Goal: Complete application form: Complete application form

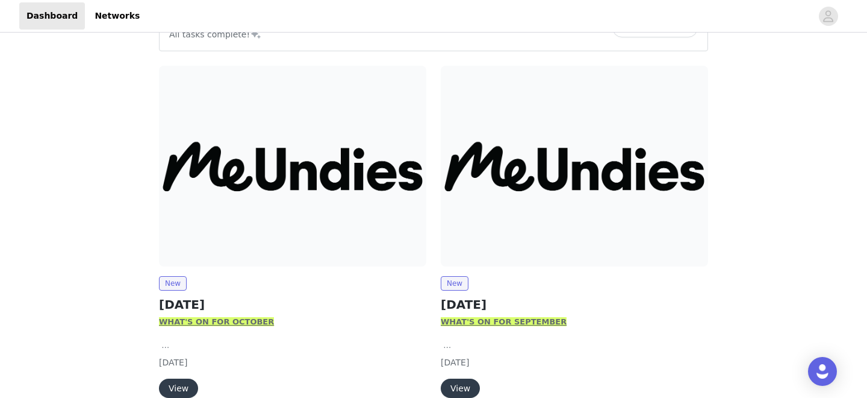
scroll to position [199, 0]
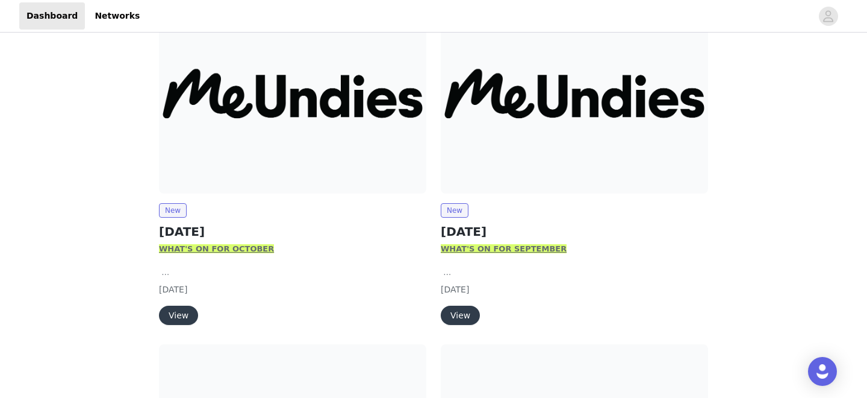
click at [181, 316] on button "View" at bounding box center [178, 314] width 39 height 19
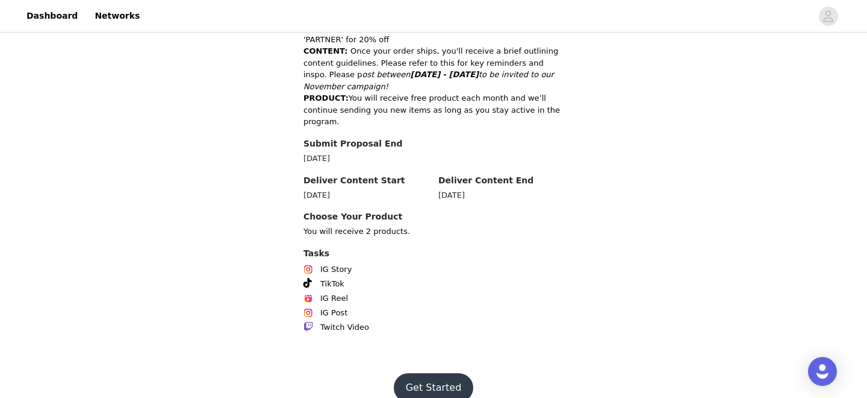
scroll to position [660, 0]
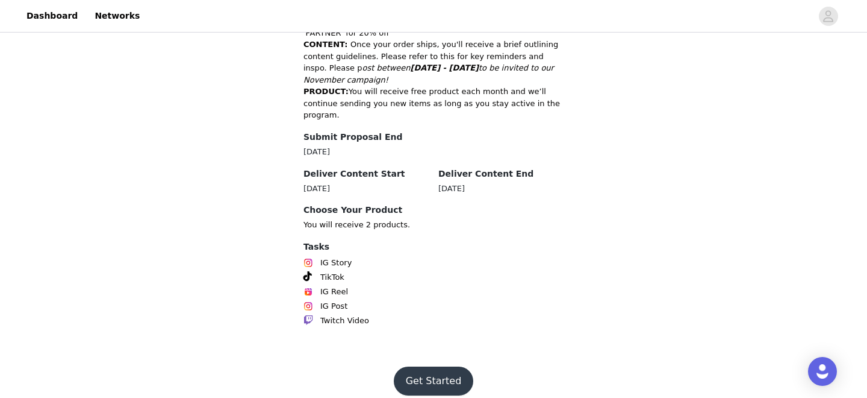
click at [422, 371] on button "Get Started" at bounding box center [434, 380] width 80 height 29
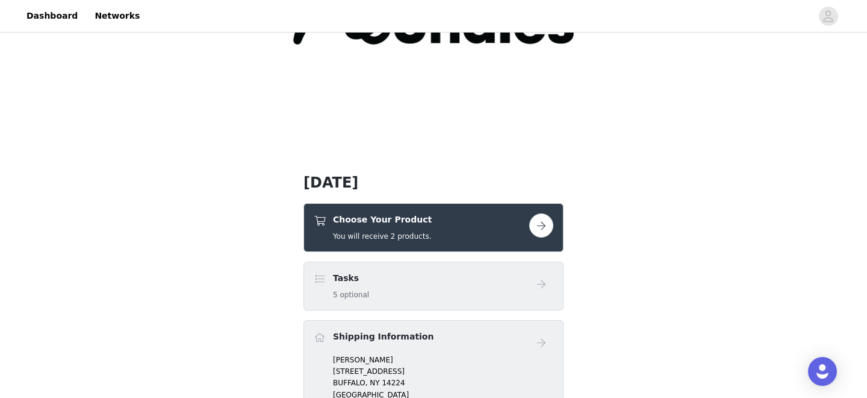
scroll to position [194, 0]
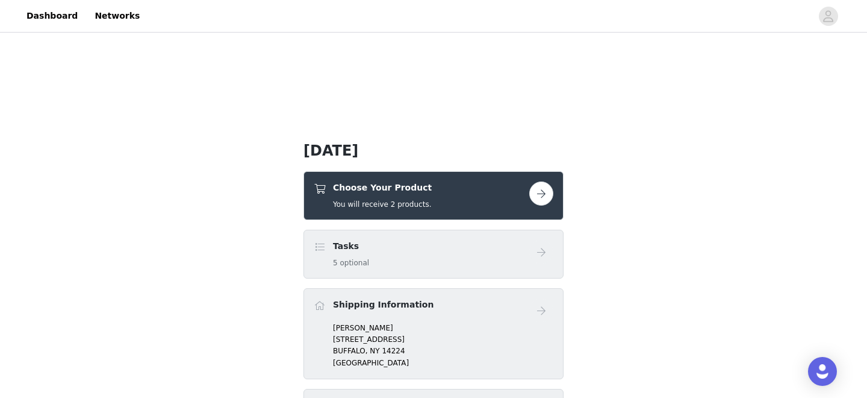
click at [557, 198] on div "Choose Your Product You will receive 2 products." at bounding box center [434, 195] width 260 height 49
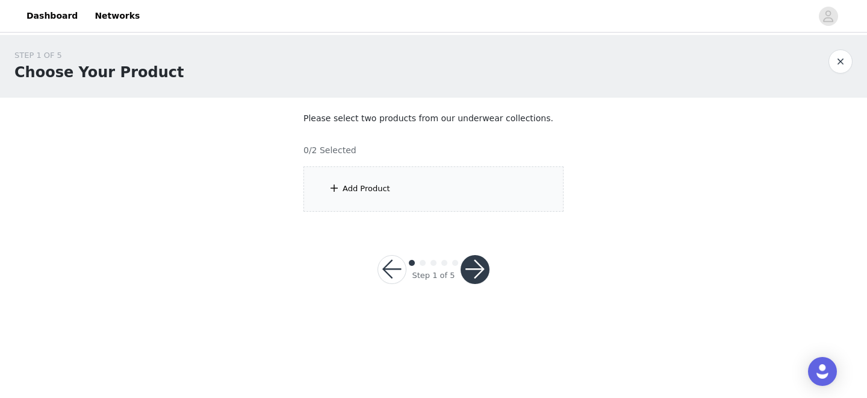
click at [439, 205] on div "Add Product" at bounding box center [434, 188] width 260 height 45
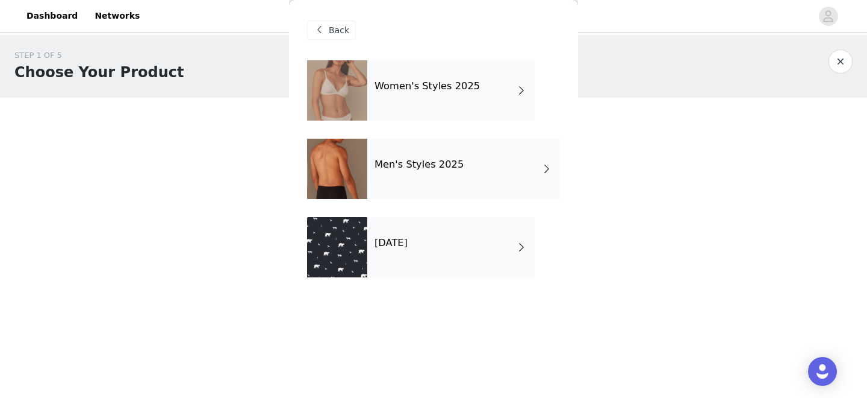
click at [440, 95] on div "Women's Styles 2025" at bounding box center [450, 90] width 167 height 60
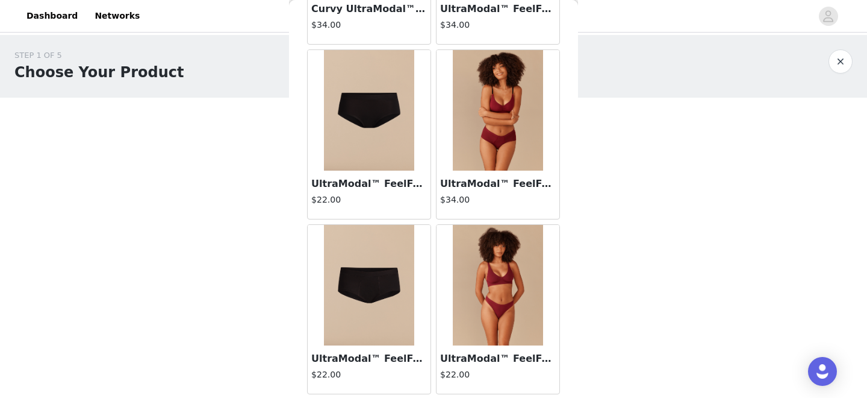
scroll to position [188, 0]
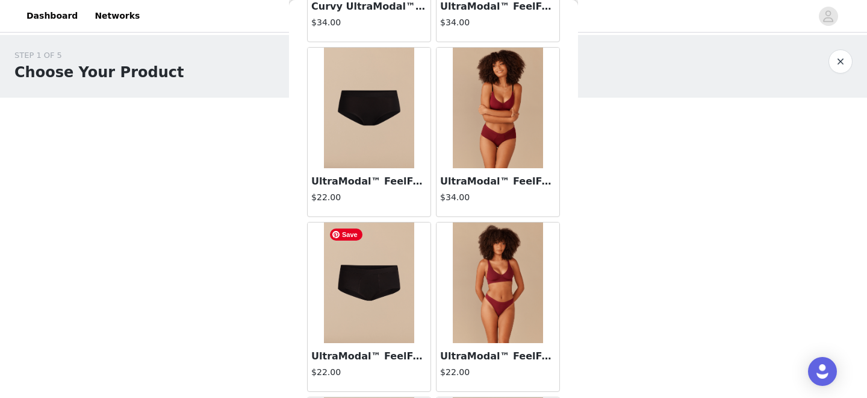
click at [357, 192] on h4 "$22.00" at bounding box center [369, 197] width 116 height 13
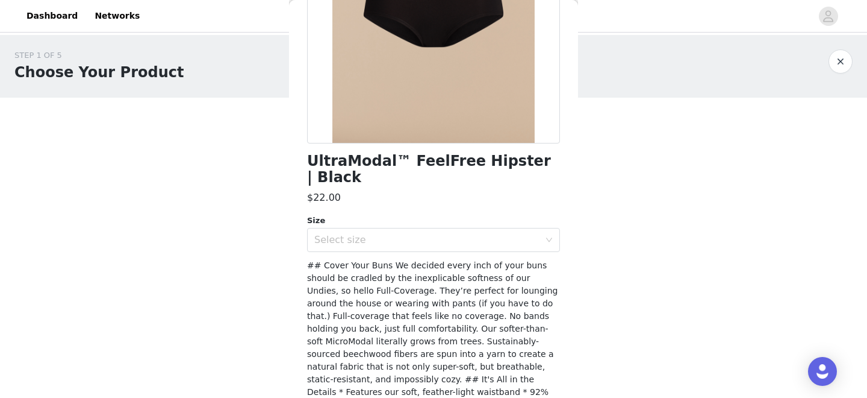
scroll to position [206, 0]
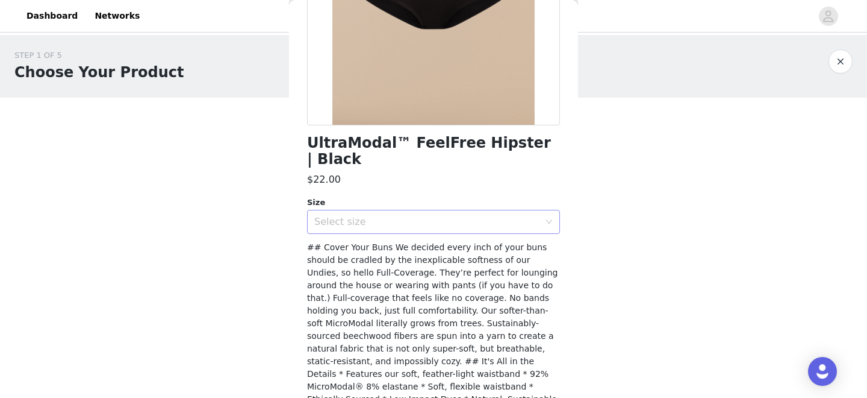
click at [407, 210] on div "Select size" at bounding box center [429, 221] width 231 height 23
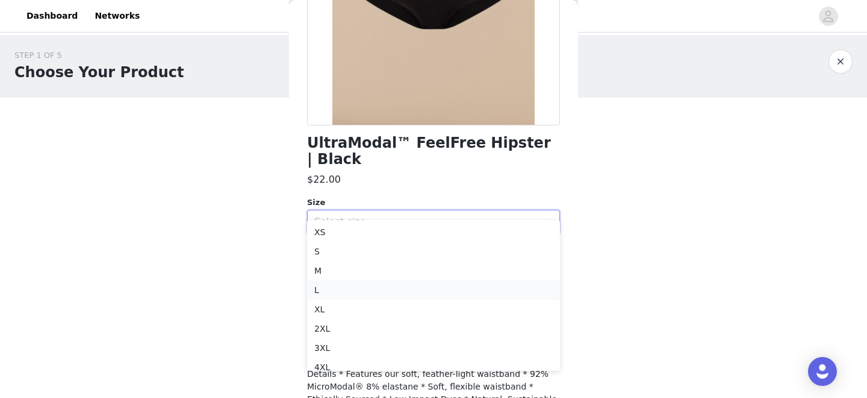
click at [407, 293] on li "L" at bounding box center [433, 289] width 253 height 19
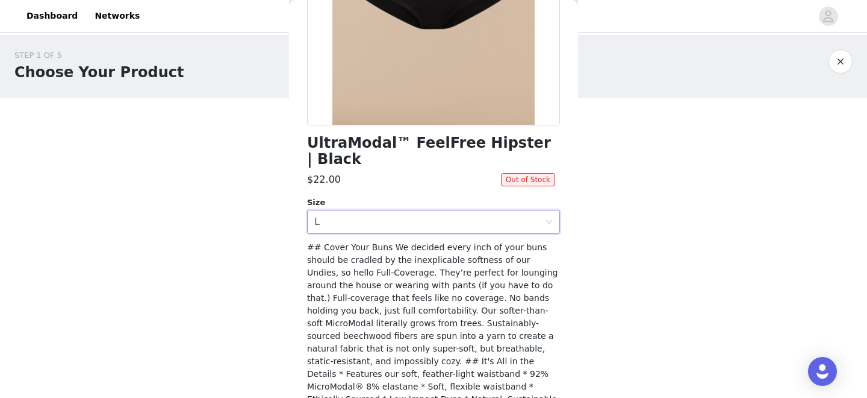
scroll to position [248, 0]
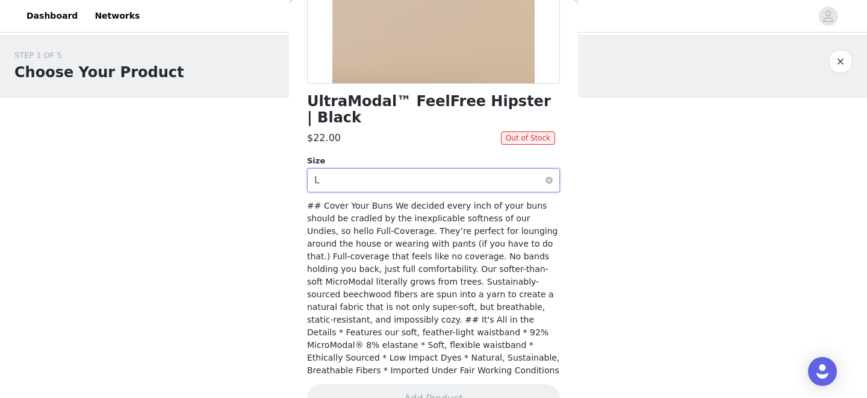
click at [469, 169] on div "Select size L" at bounding box center [429, 180] width 231 height 23
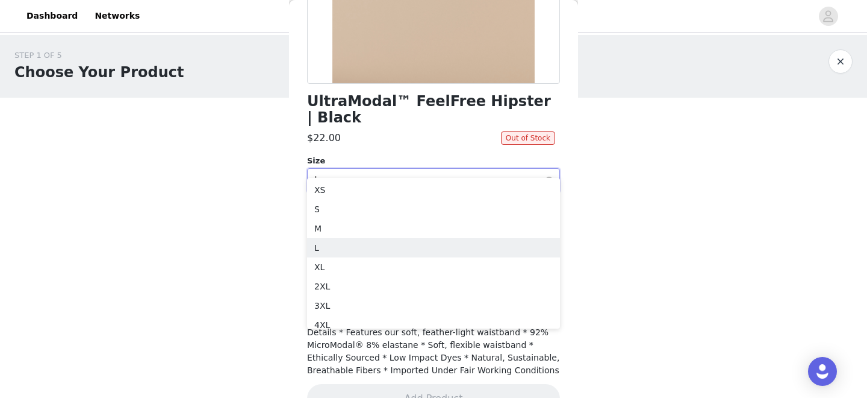
scroll to position [0, 0]
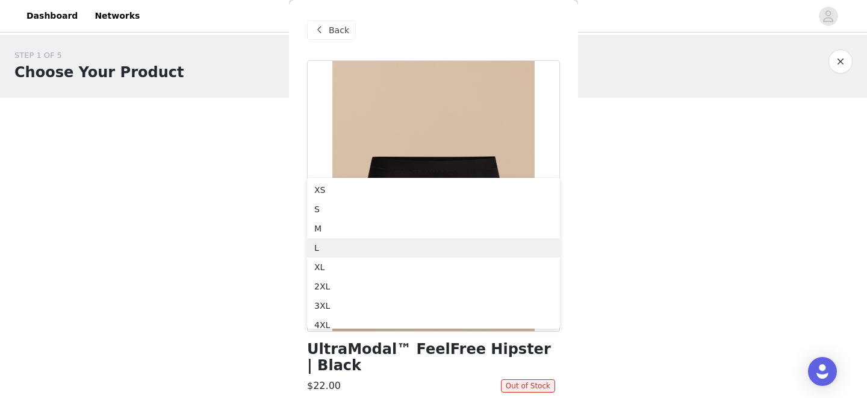
click at [340, 32] on span "Back" at bounding box center [339, 30] width 20 height 13
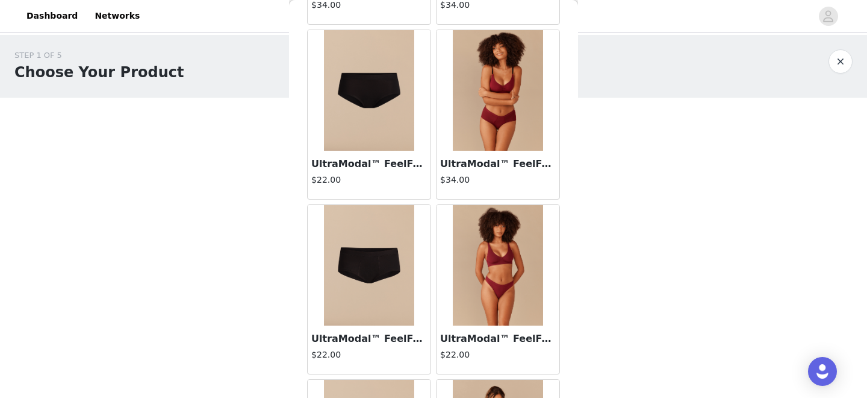
scroll to position [208, 0]
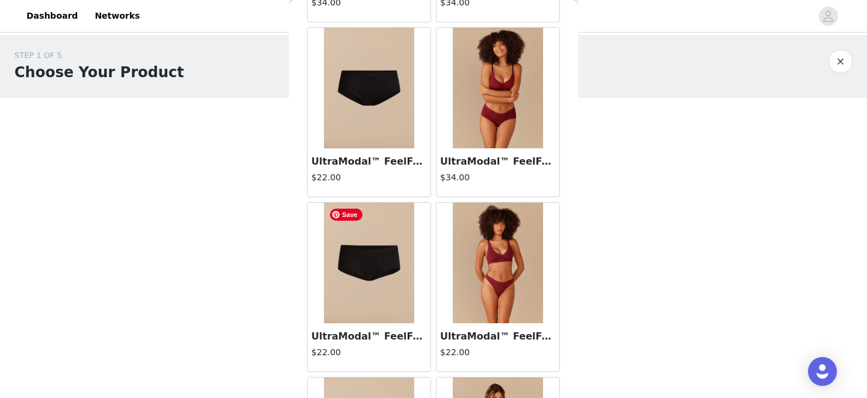
click at [354, 279] on img at bounding box center [369, 262] width 90 height 120
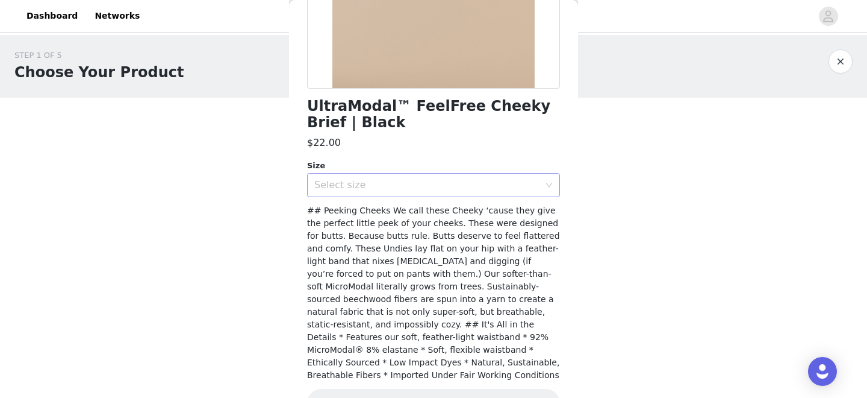
scroll to position [242, 0]
click at [373, 192] on div "Select size" at bounding box center [429, 186] width 231 height 23
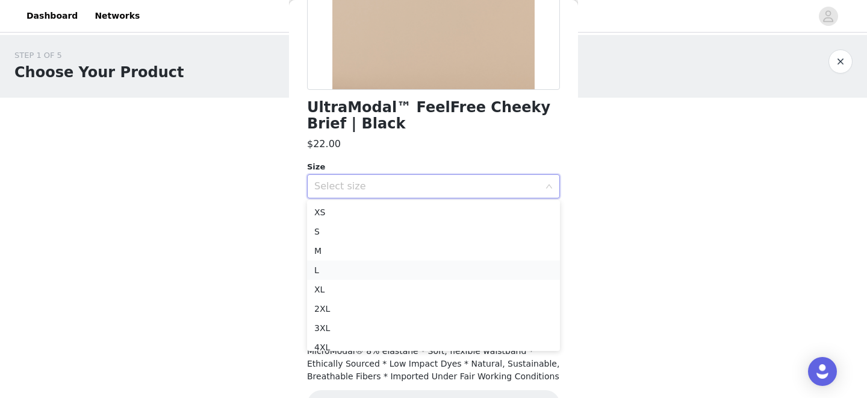
click at [368, 272] on li "L" at bounding box center [433, 269] width 253 height 19
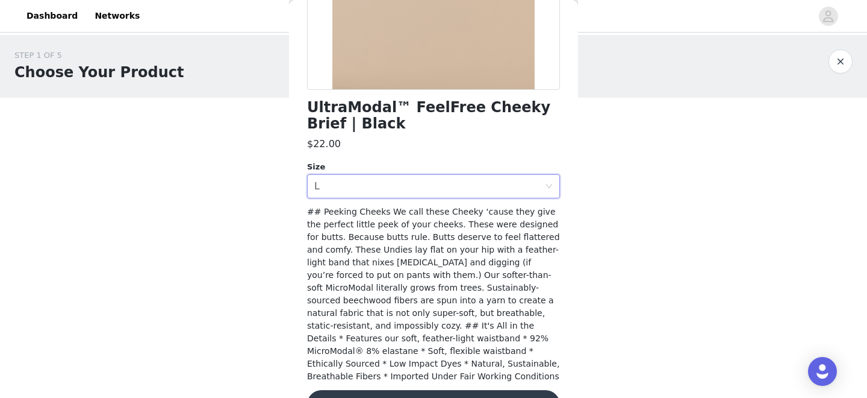
scroll to position [264, 0]
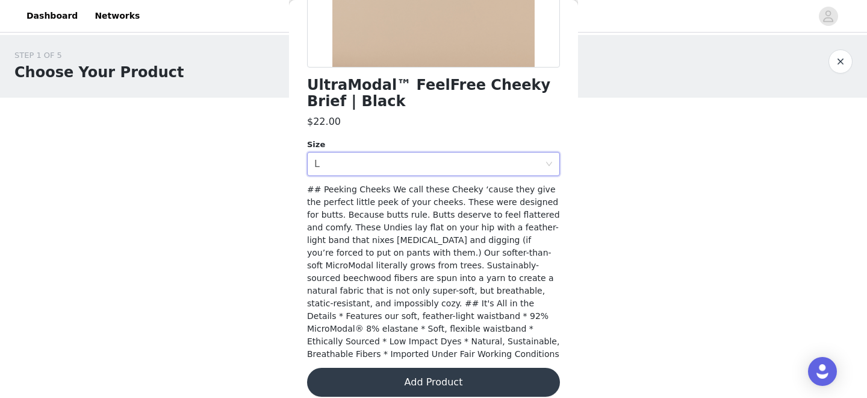
click at [373, 367] on button "Add Product" at bounding box center [433, 381] width 253 height 29
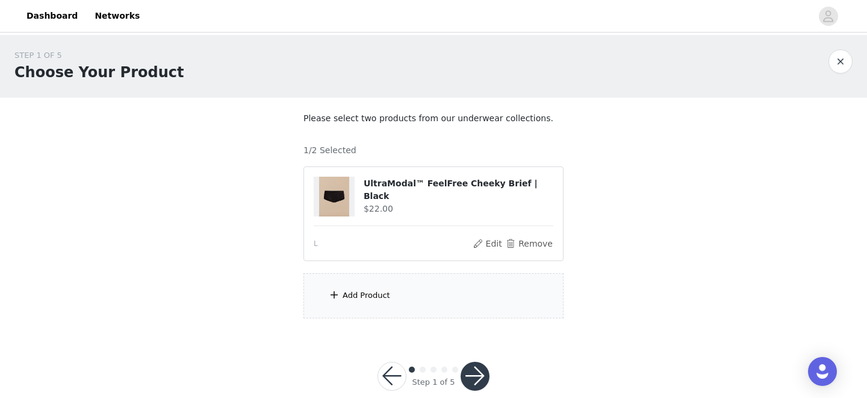
click at [367, 296] on div "Add Product" at bounding box center [367, 295] width 48 height 12
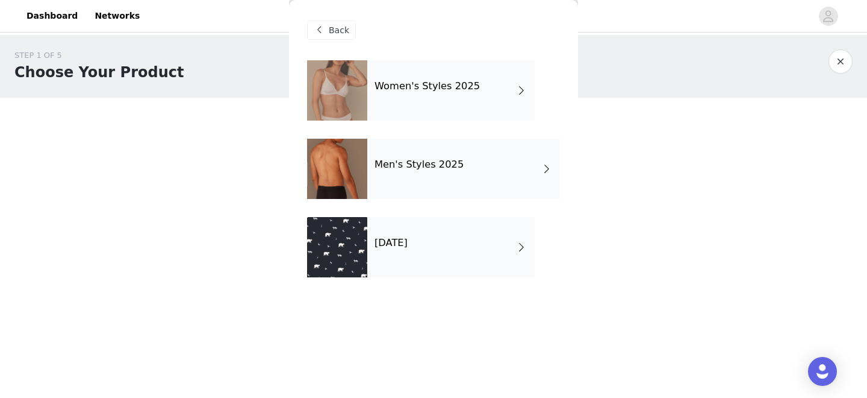
scroll to position [21, 0]
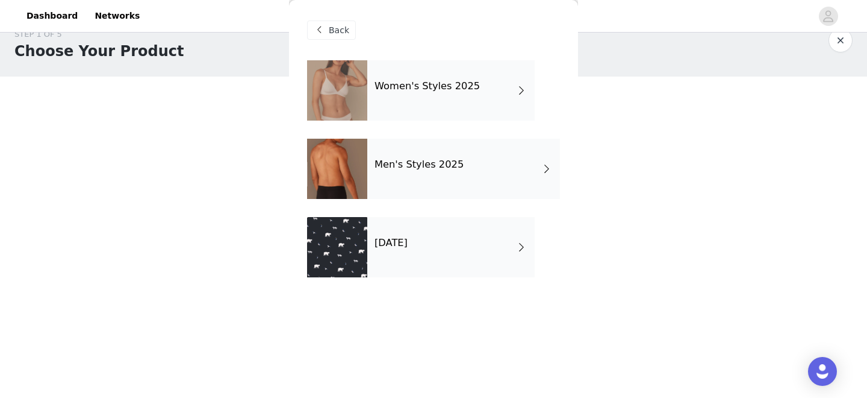
click at [407, 89] on h4 "Women's Styles 2025" at bounding box center [427, 86] width 105 height 11
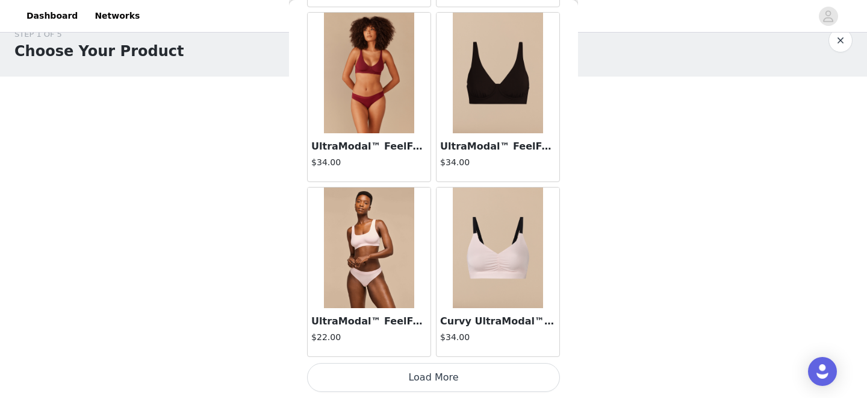
click at [404, 381] on button "Load More" at bounding box center [433, 377] width 253 height 29
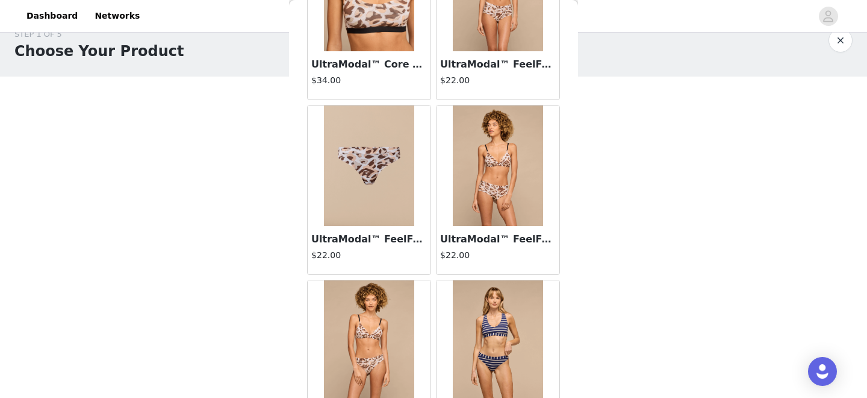
scroll to position [1966, 0]
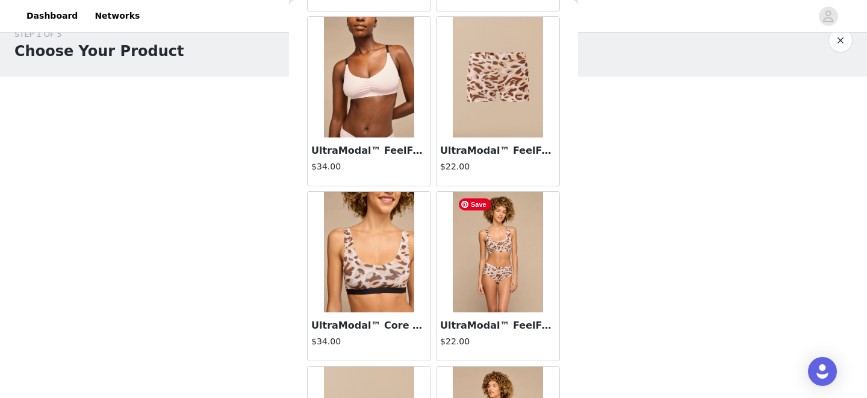
click at [468, 173] on div "$22.00" at bounding box center [498, 167] width 116 height 15
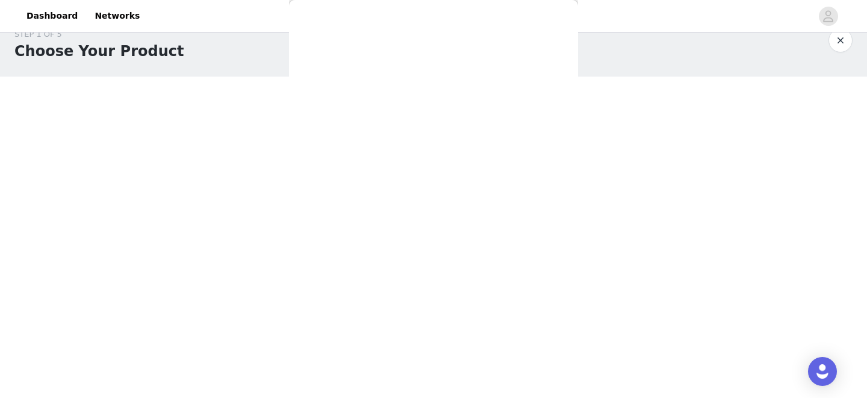
scroll to position [289, 0]
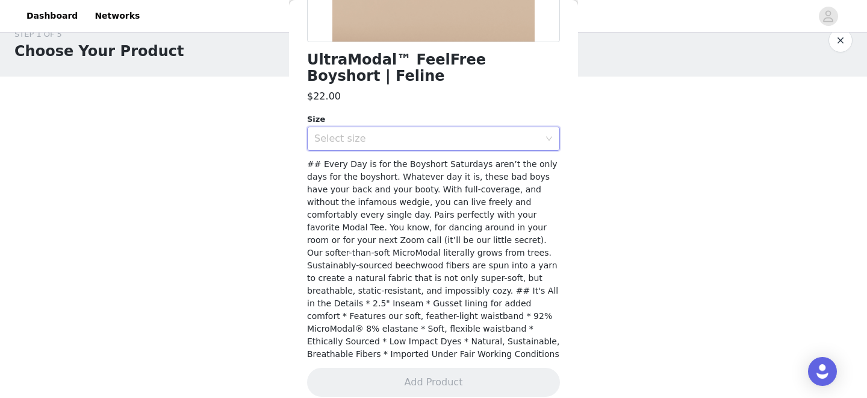
click at [460, 146] on div "Select size" at bounding box center [429, 138] width 231 height 23
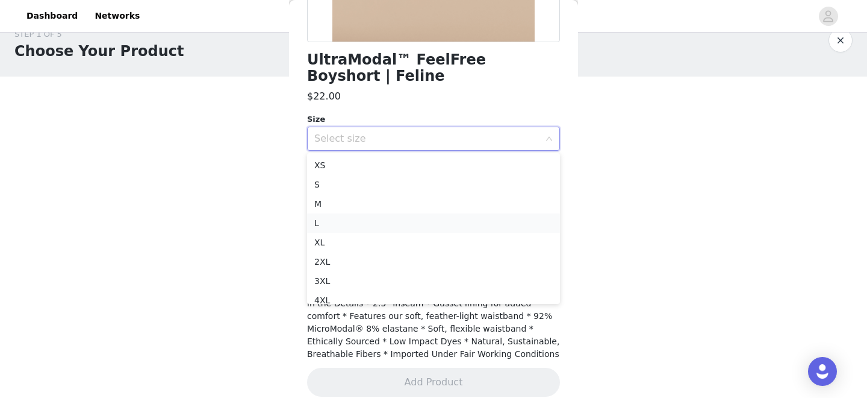
click at [445, 220] on li "L" at bounding box center [433, 222] width 253 height 19
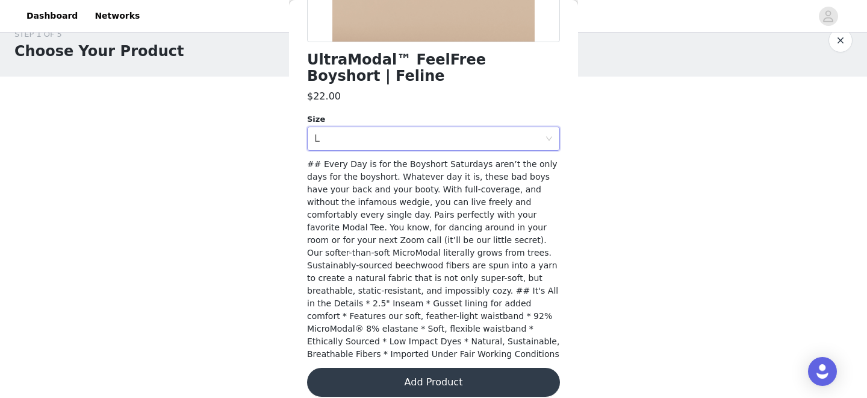
click at [422, 367] on button "Add Product" at bounding box center [433, 381] width 253 height 29
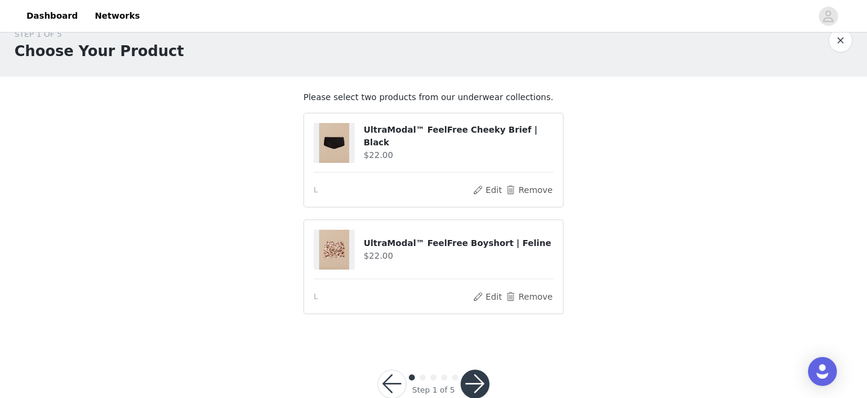
scroll to position [50, 0]
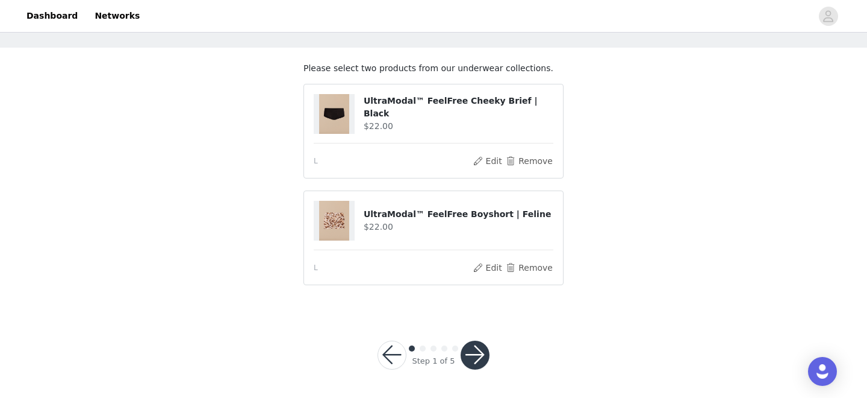
click at [481, 364] on button "button" at bounding box center [475, 354] width 29 height 29
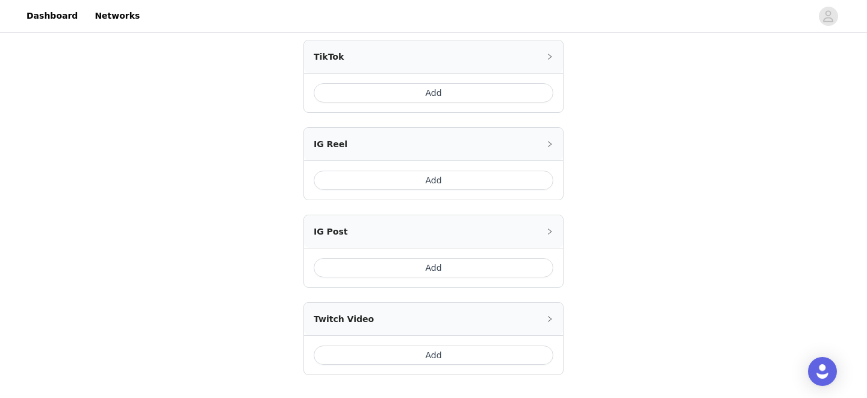
scroll to position [528, 0]
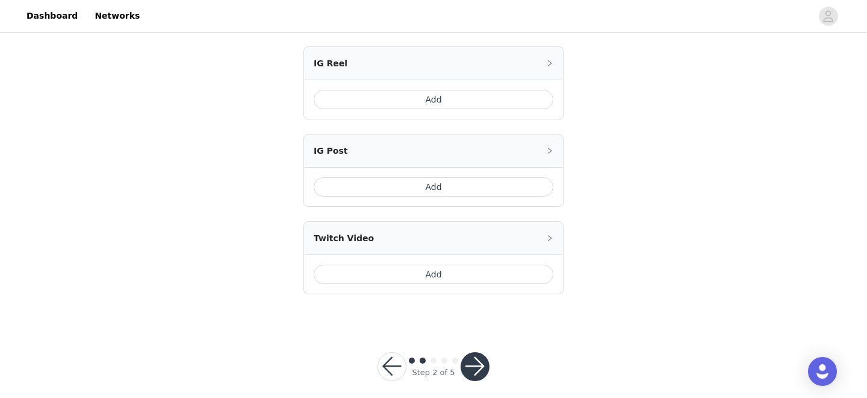
click at [483, 352] on div at bounding box center [475, 366] width 29 height 29
click at [483, 352] on button "button" at bounding box center [475, 366] width 29 height 29
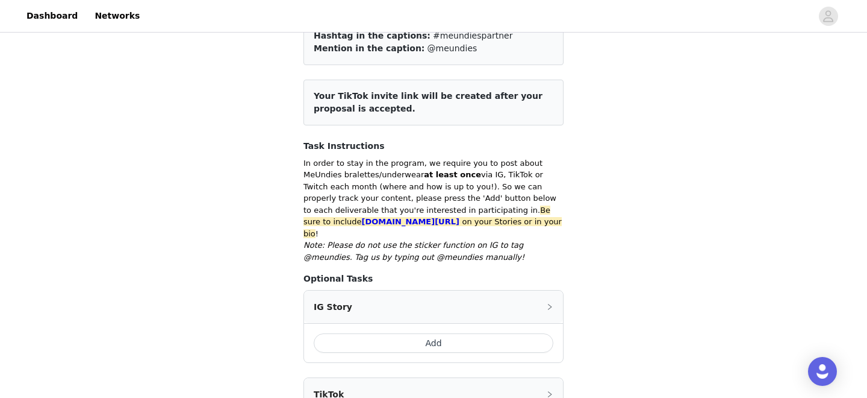
click at [432, 336] on button "Add" at bounding box center [434, 342] width 240 height 19
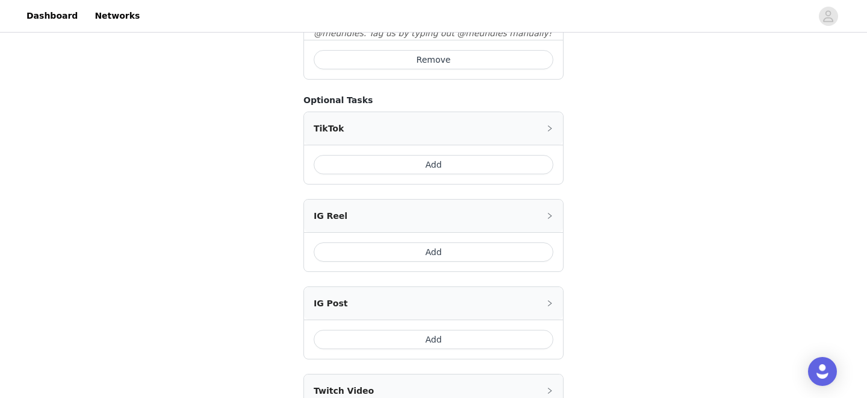
scroll to position [654, 0]
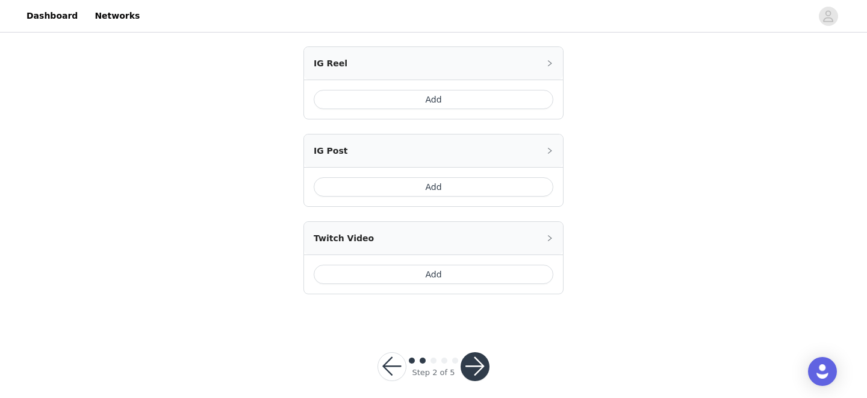
click at [470, 363] on button "button" at bounding box center [475, 366] width 29 height 29
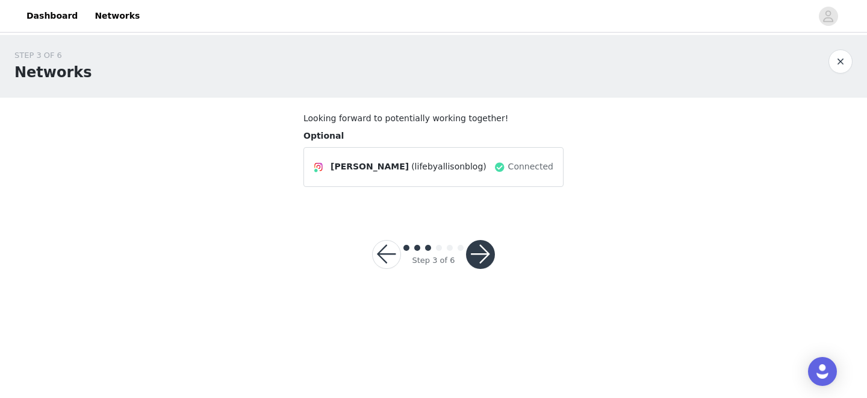
click at [485, 261] on button "button" at bounding box center [480, 254] width 29 height 29
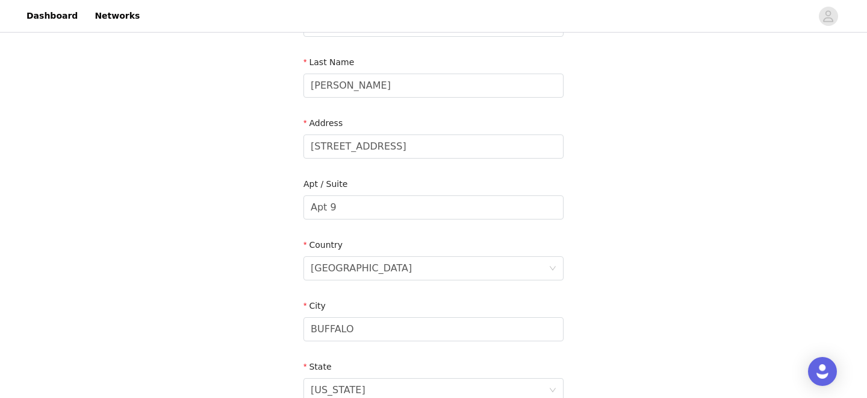
scroll to position [423, 0]
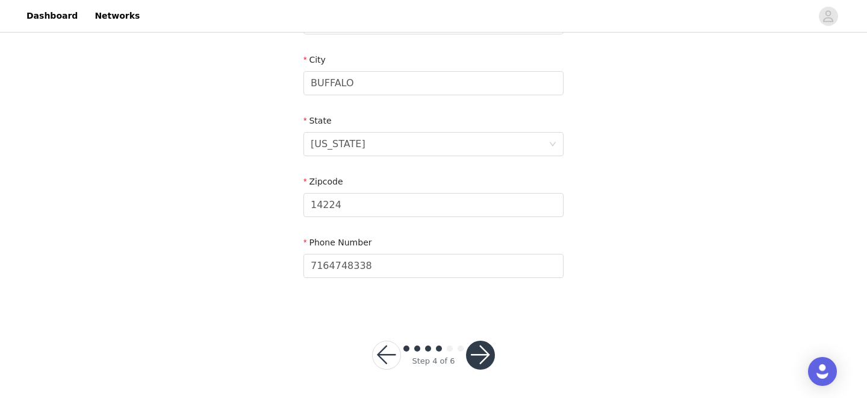
click at [489, 348] on button "button" at bounding box center [480, 354] width 29 height 29
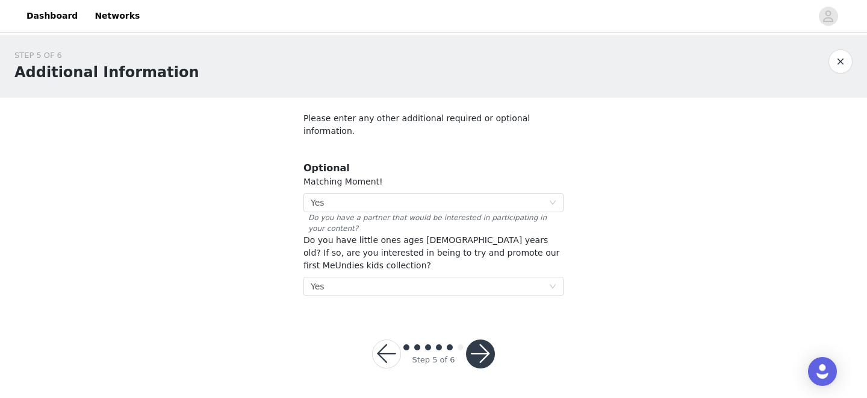
click at [489, 348] on button "button" at bounding box center [480, 353] width 29 height 29
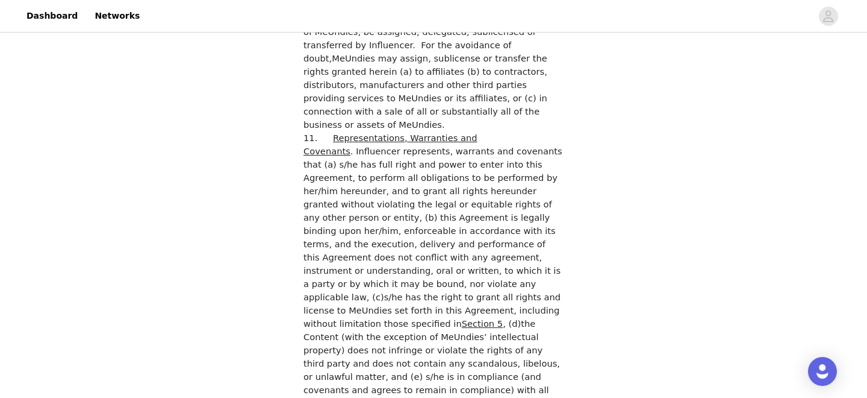
scroll to position [3488, 0]
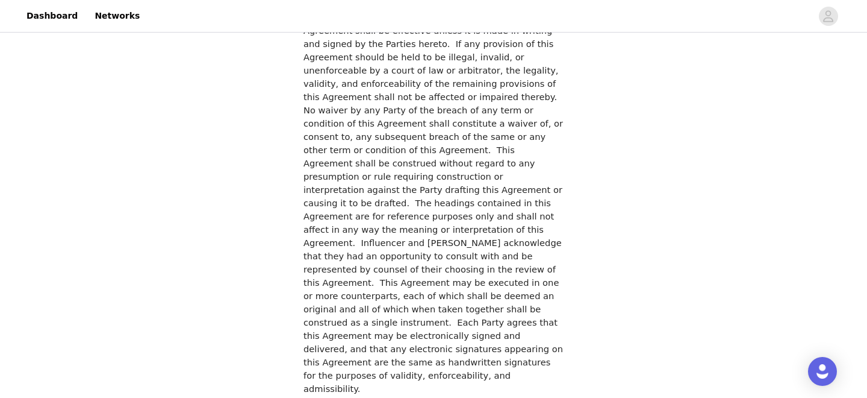
checkbox input "true"
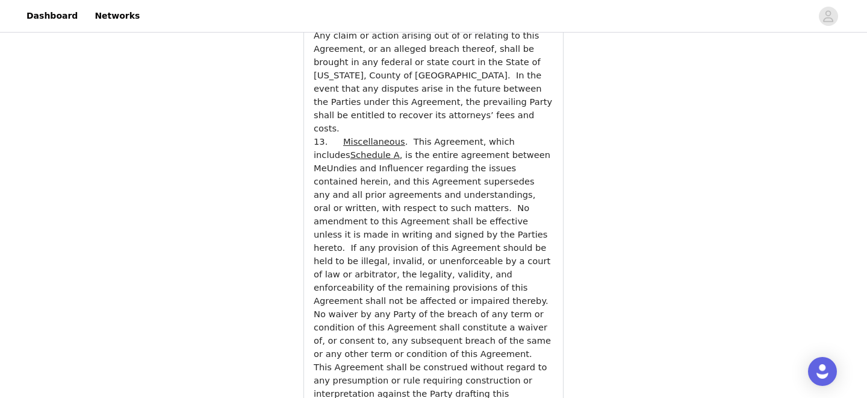
scroll to position [4502, 0]
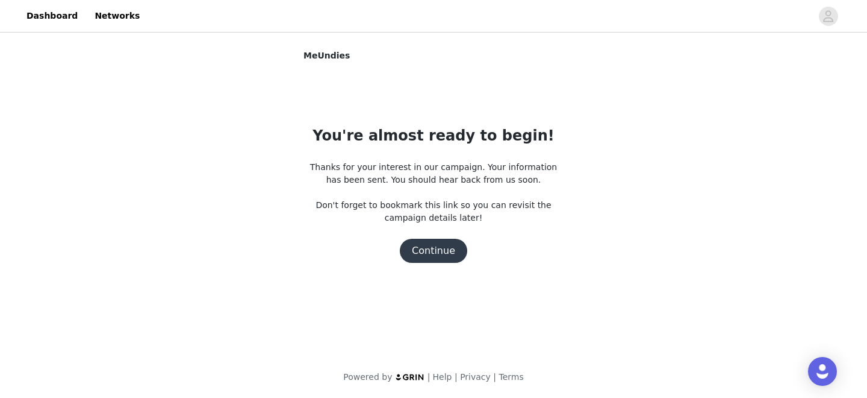
scroll to position [0, 0]
